Goal: Task Accomplishment & Management: Use online tool/utility

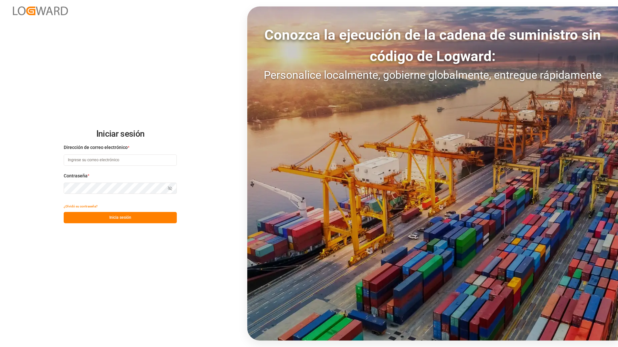
type input "[PERSON_NAME][EMAIL_ADDRESS][DOMAIN_NAME]"
click at [99, 222] on button "Inicia sesión" at bounding box center [120, 217] width 113 height 11
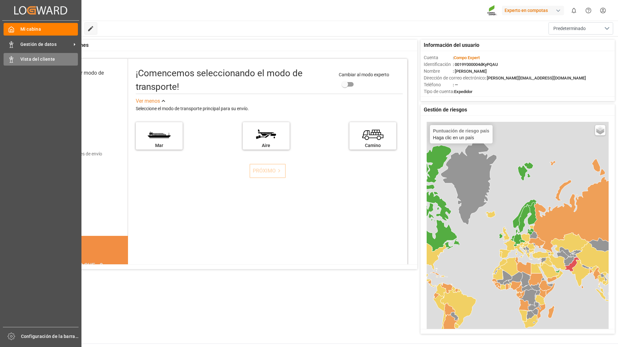
click at [42, 56] on span "Vista del cliente" at bounding box center [49, 59] width 58 height 7
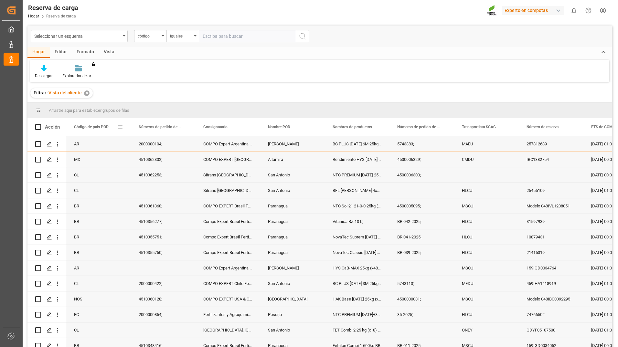
click at [122, 127] on span at bounding box center [120, 127] width 6 height 6
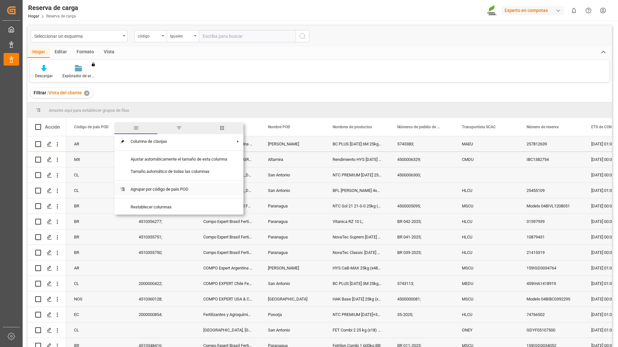
click at [152, 189] on span "Agrupar por código de país POD" at bounding box center [178, 189] width 107 height 12
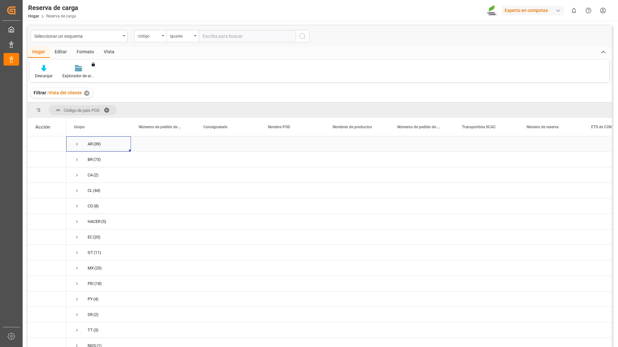
click at [78, 144] on span "Presione ESPACIO para seleccionar esta fila." at bounding box center [77, 144] width 6 height 6
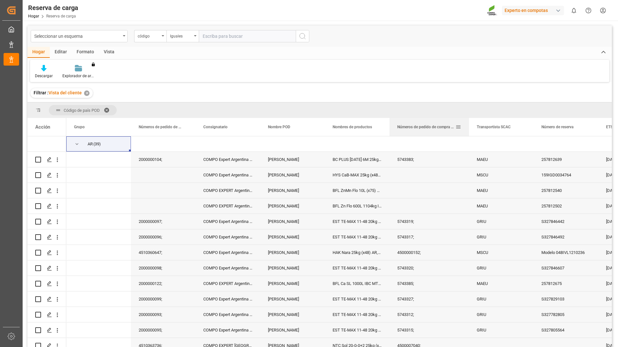
drag, startPoint x: 454, startPoint y: 129, endPoint x: 471, endPoint y: 128, distance: 17.5
click at [470, 128] on div at bounding box center [469, 127] width 3 height 18
click at [405, 213] on div "Presione ESPACIO para seleccionar esta fila." at bounding box center [431, 206] width 82 height 15
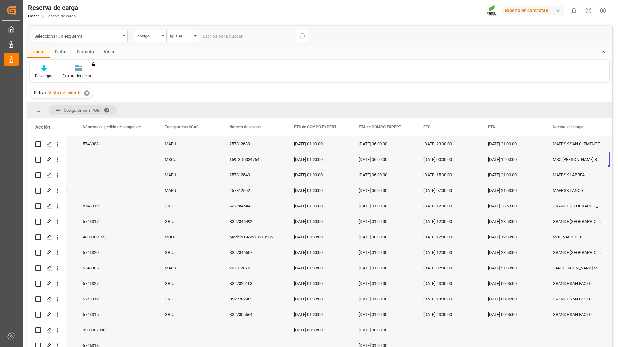
scroll to position [0, 379]
